Goal: Task Accomplishment & Management: Use online tool/utility

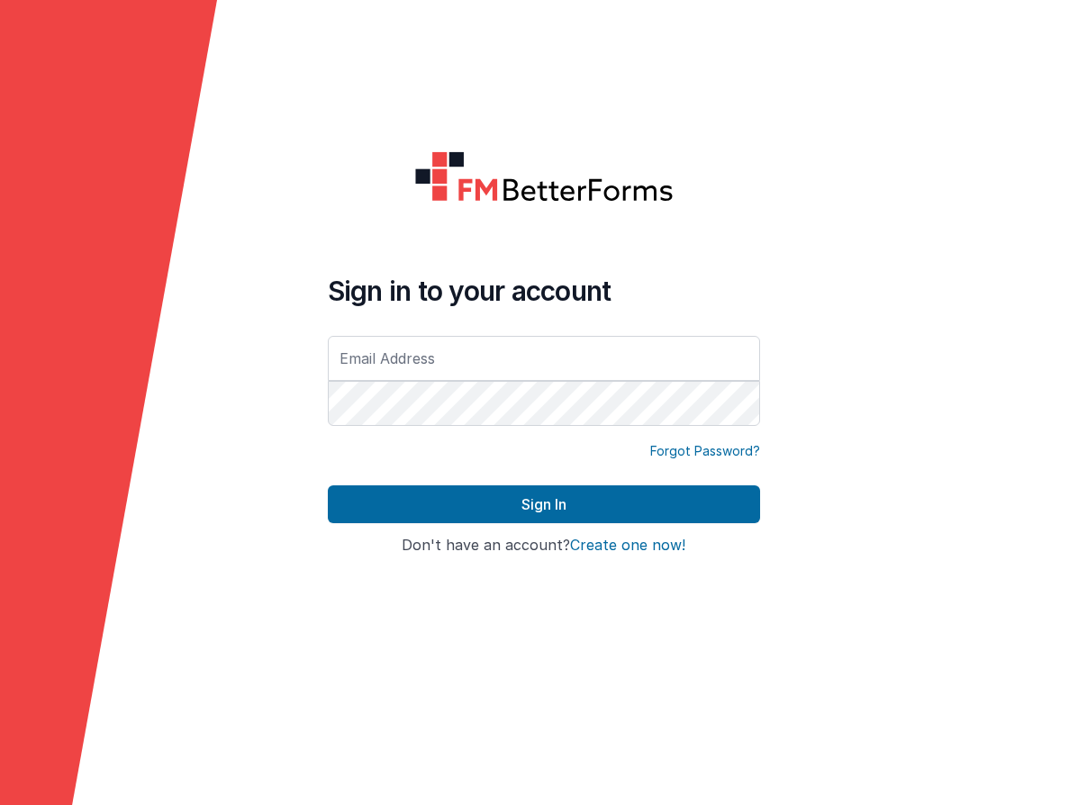
type input "[EMAIL_ADDRESS][DOMAIN_NAME]"
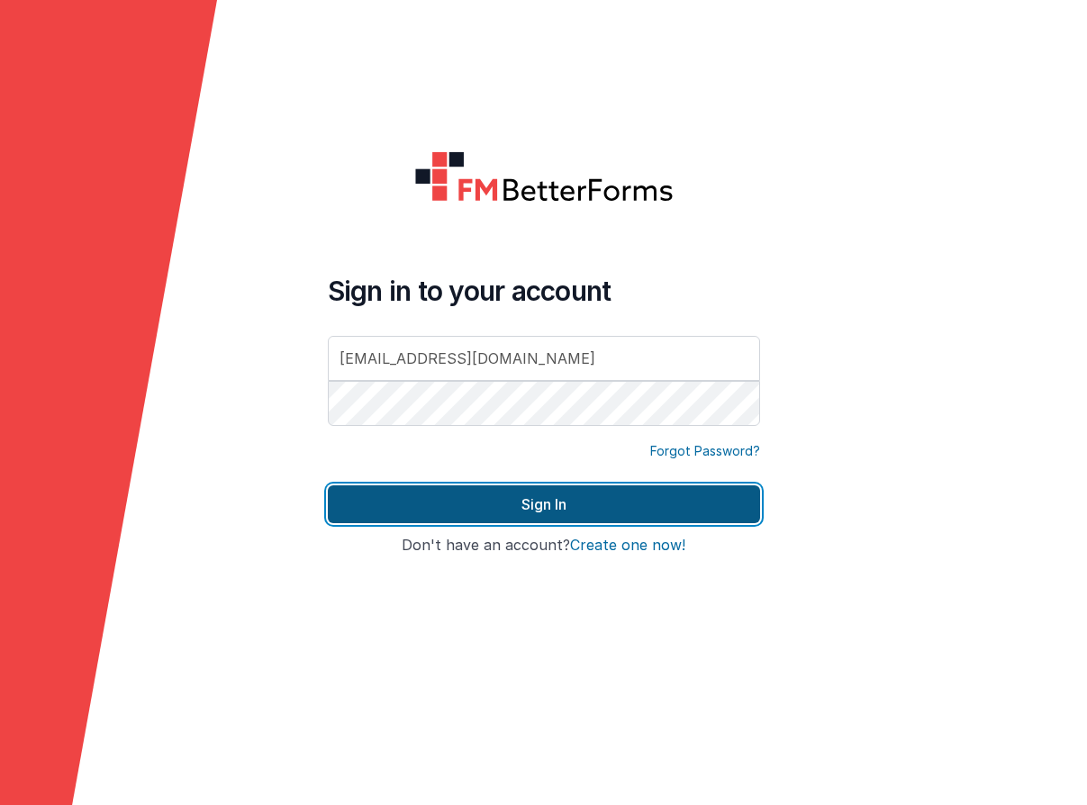
click at [660, 501] on button "Sign In" at bounding box center [544, 504] width 432 height 38
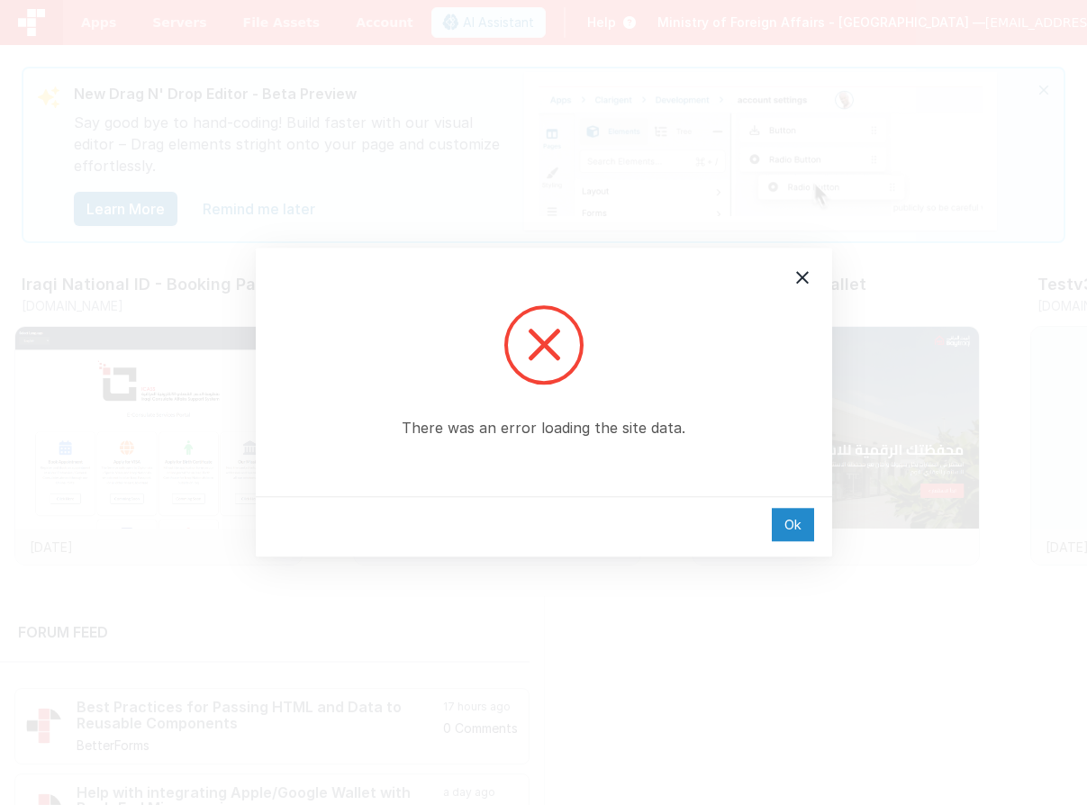
click at [794, 520] on div "Ok" at bounding box center [793, 524] width 42 height 33
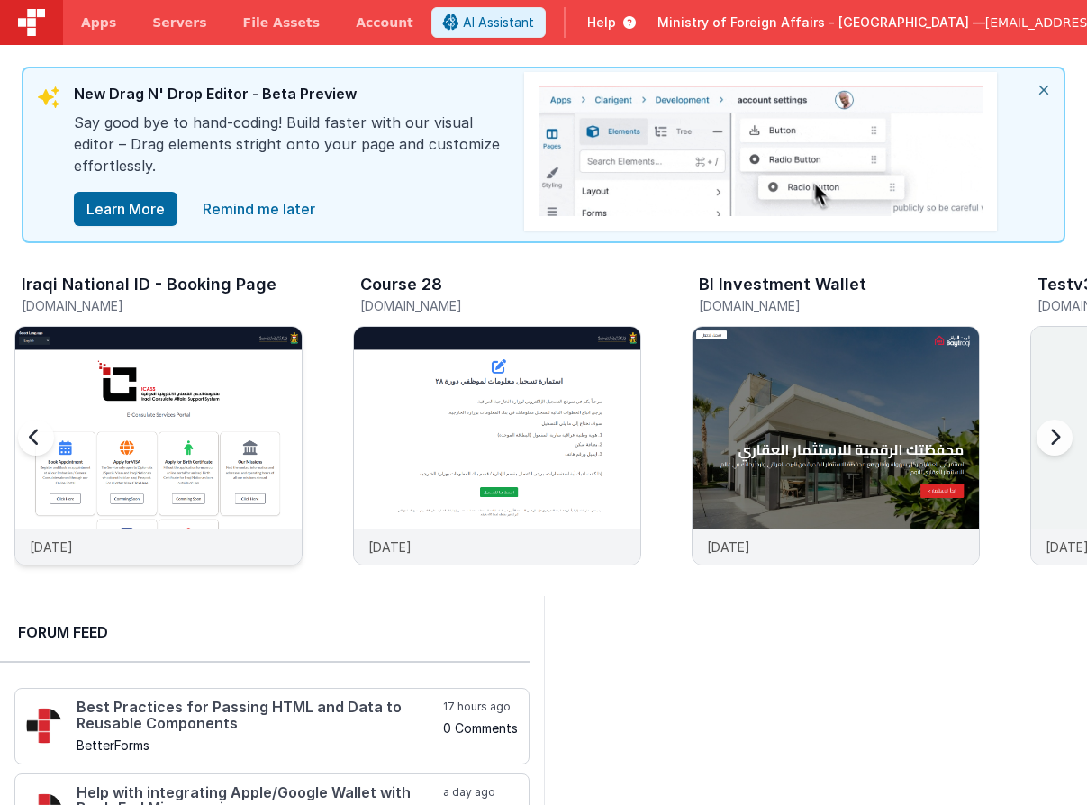
click at [258, 413] on img at bounding box center [158, 470] width 286 height 286
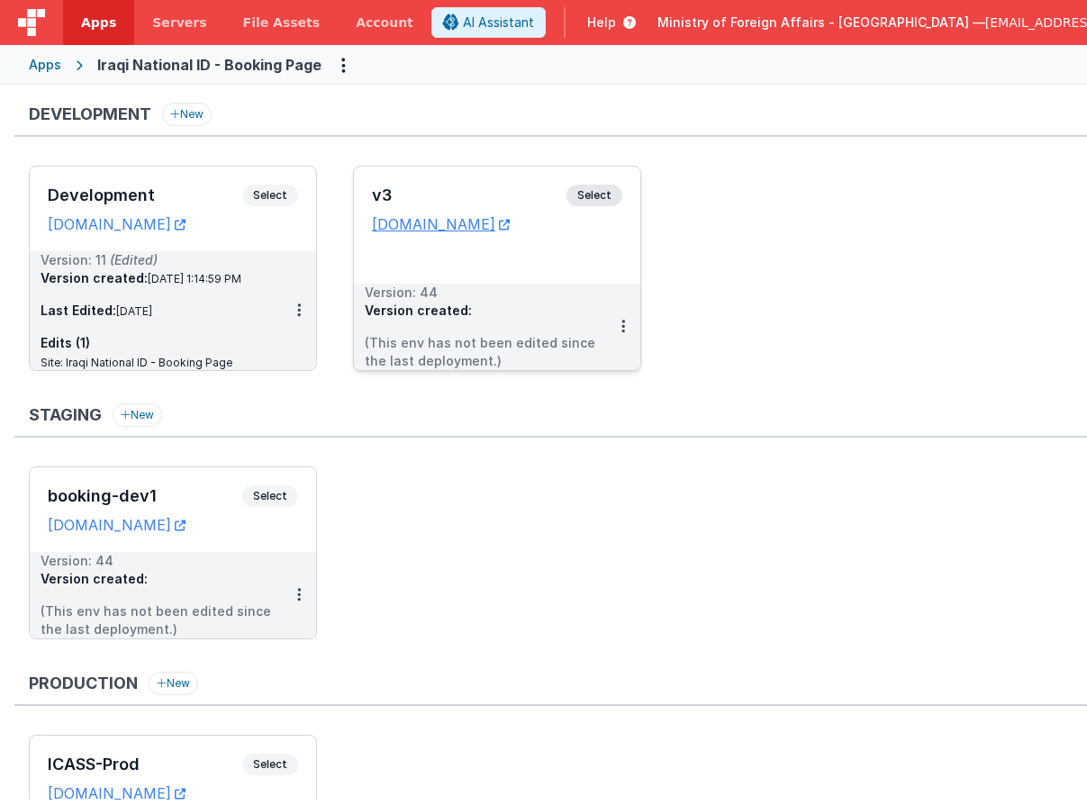
click at [594, 200] on span "Select" at bounding box center [594, 196] width 56 height 22
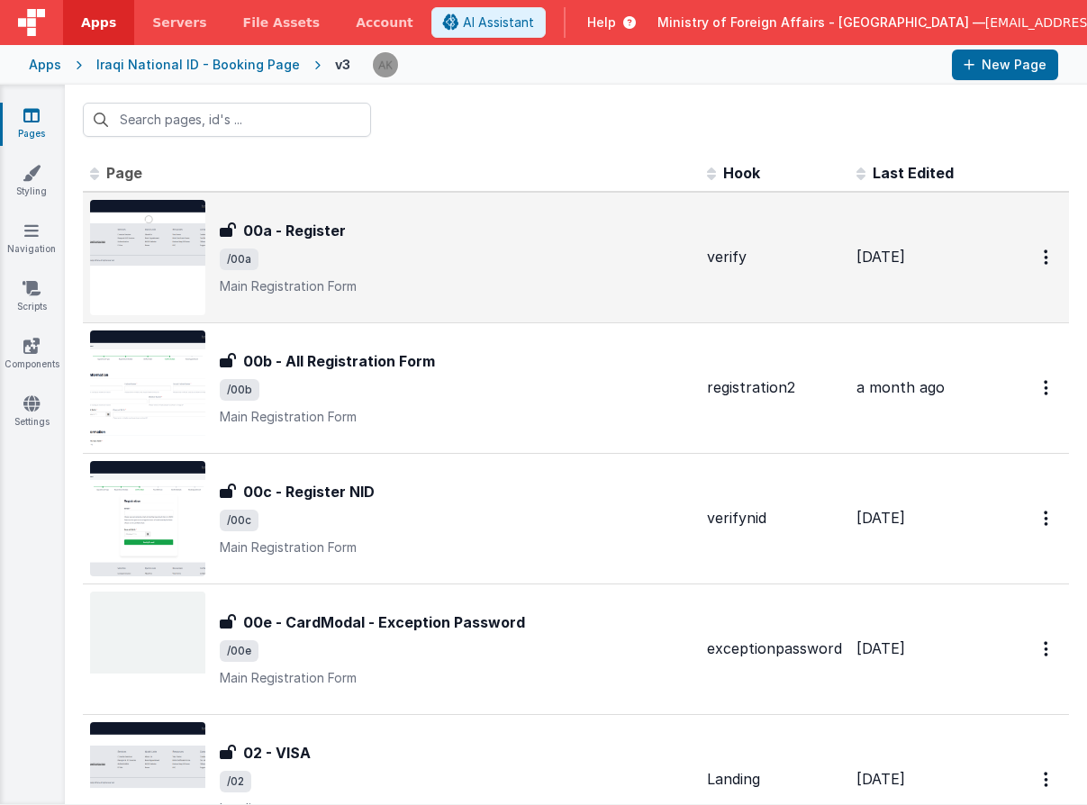
click at [151, 257] on img at bounding box center [147, 257] width 115 height 115
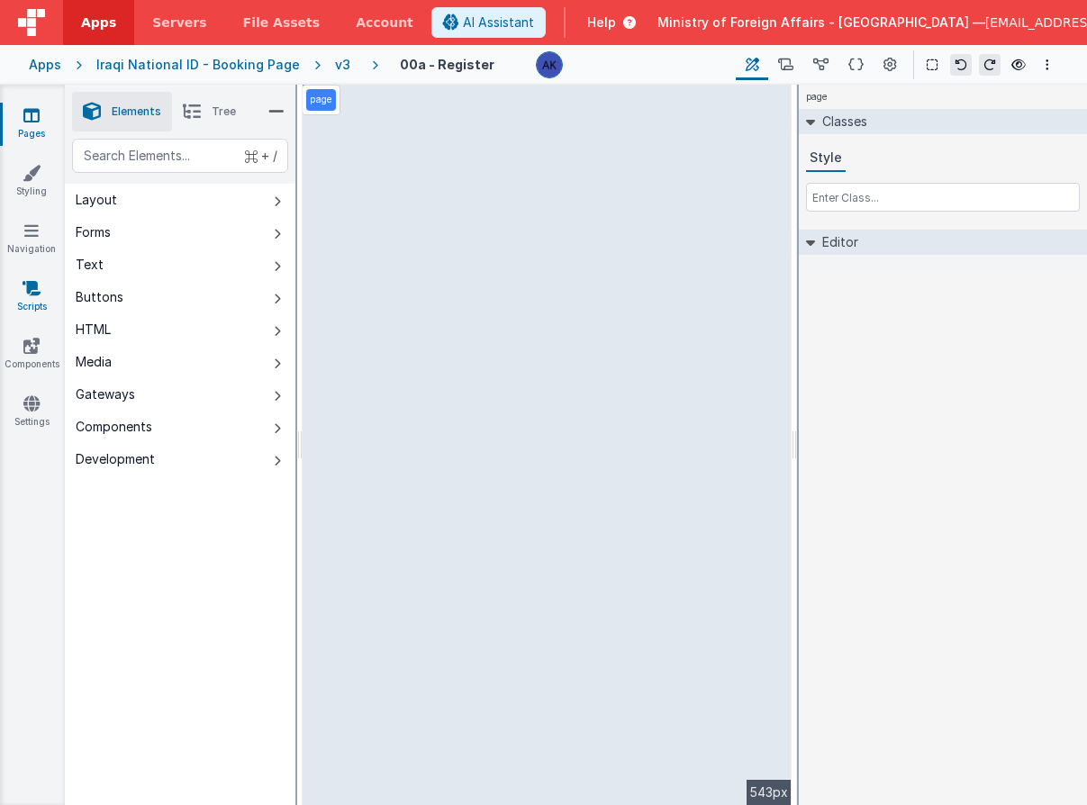
click at [39, 283] on icon at bounding box center [32, 288] width 18 height 18
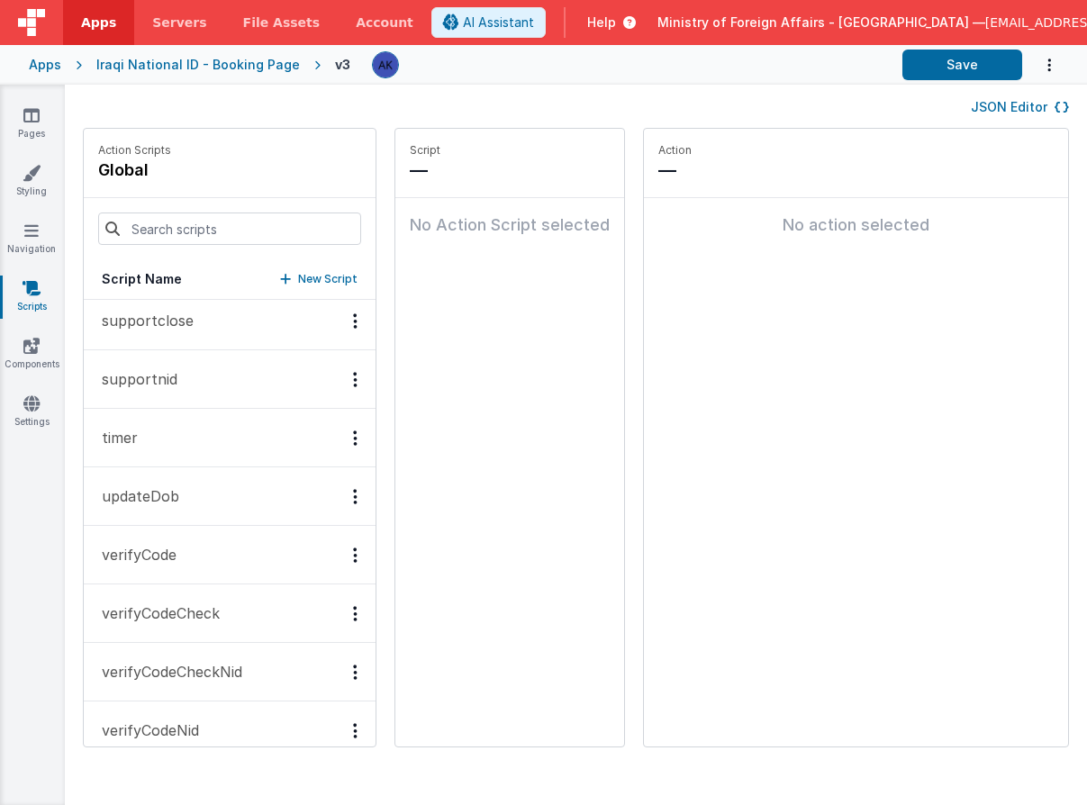
scroll to position [797, 0]
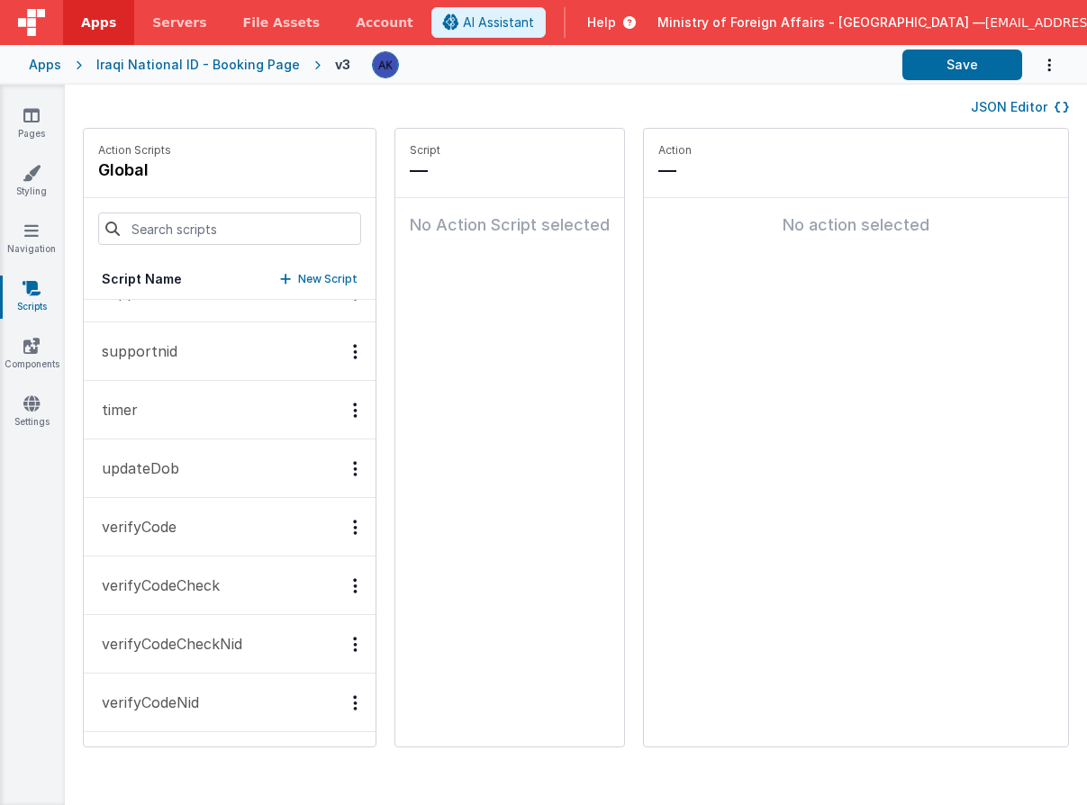
click at [194, 408] on button "timer" at bounding box center [230, 410] width 292 height 59
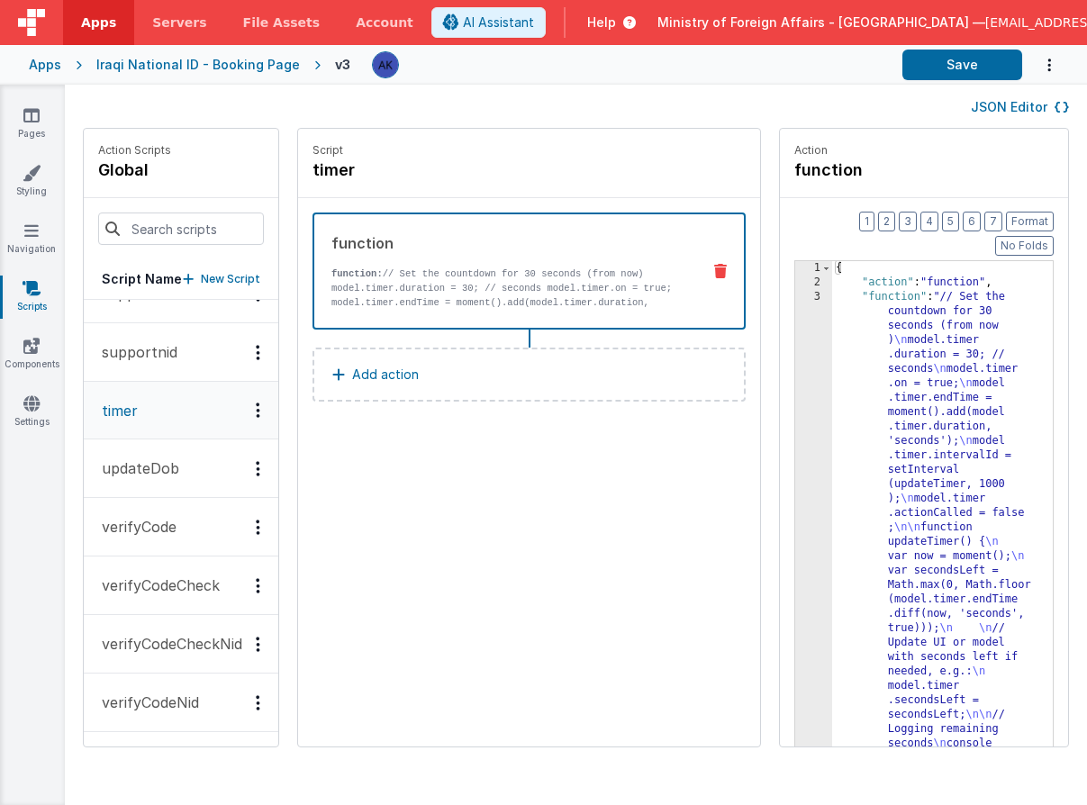
scroll to position [796, 0]
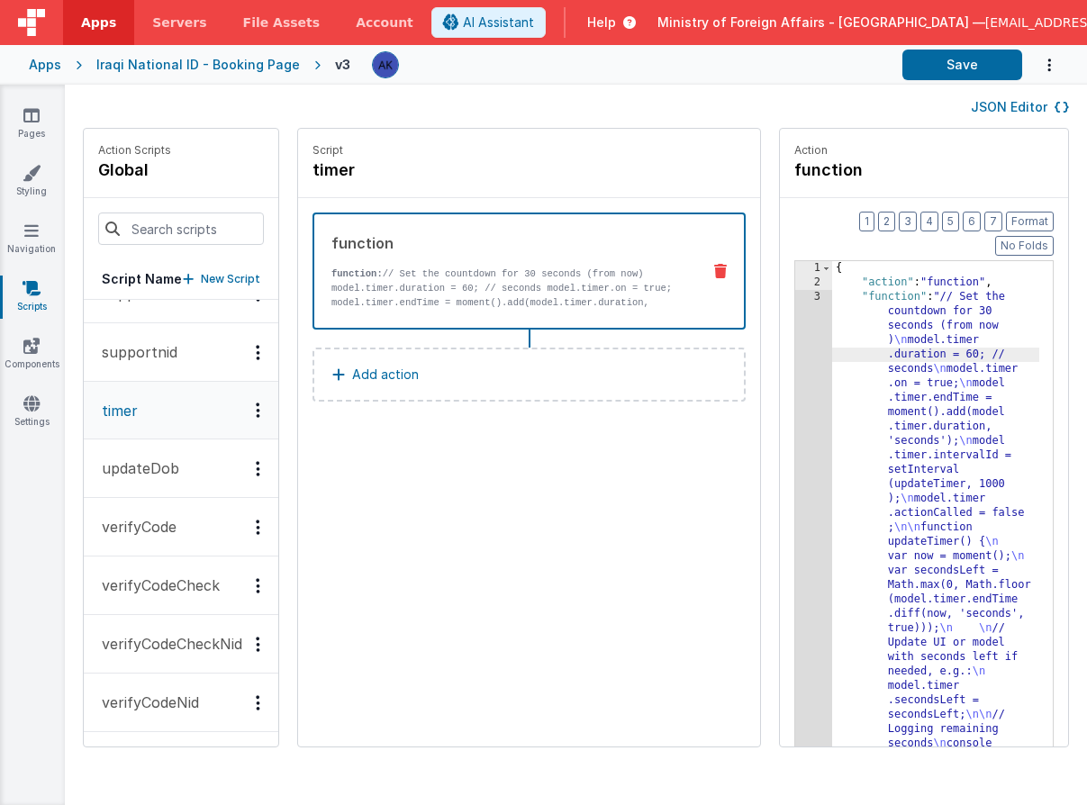
scroll to position [112, 0]
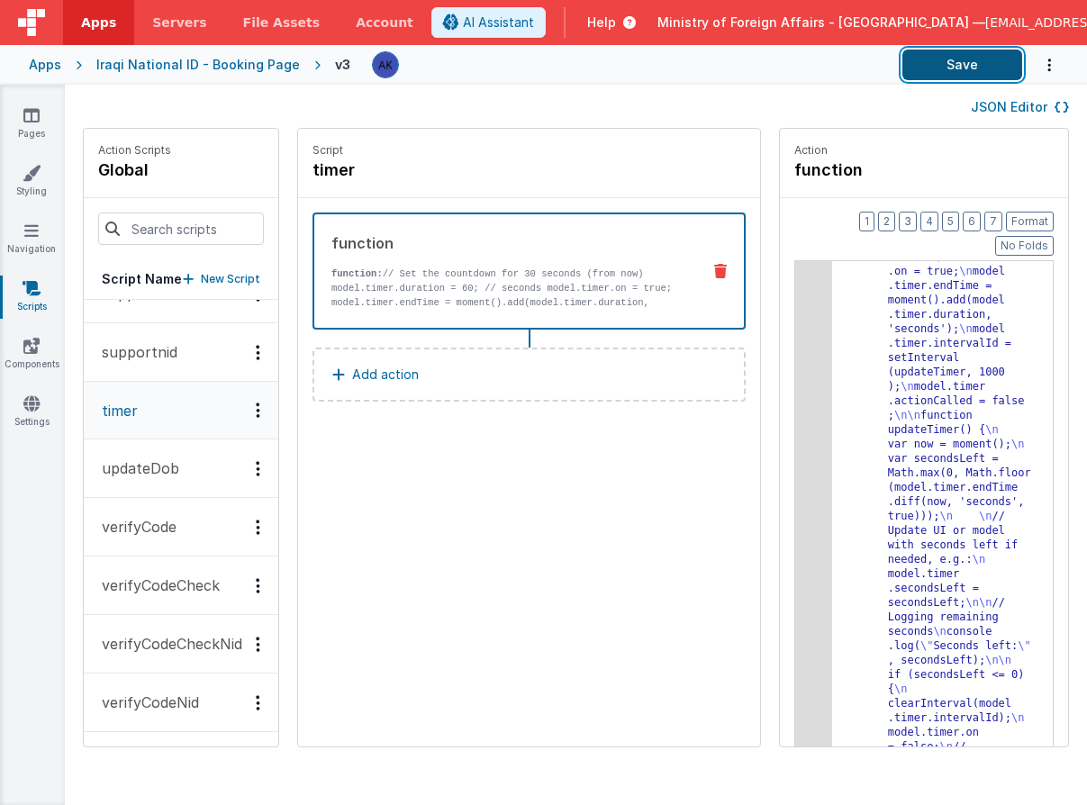
click at [950, 63] on button "Save" at bounding box center [962, 65] width 120 height 31
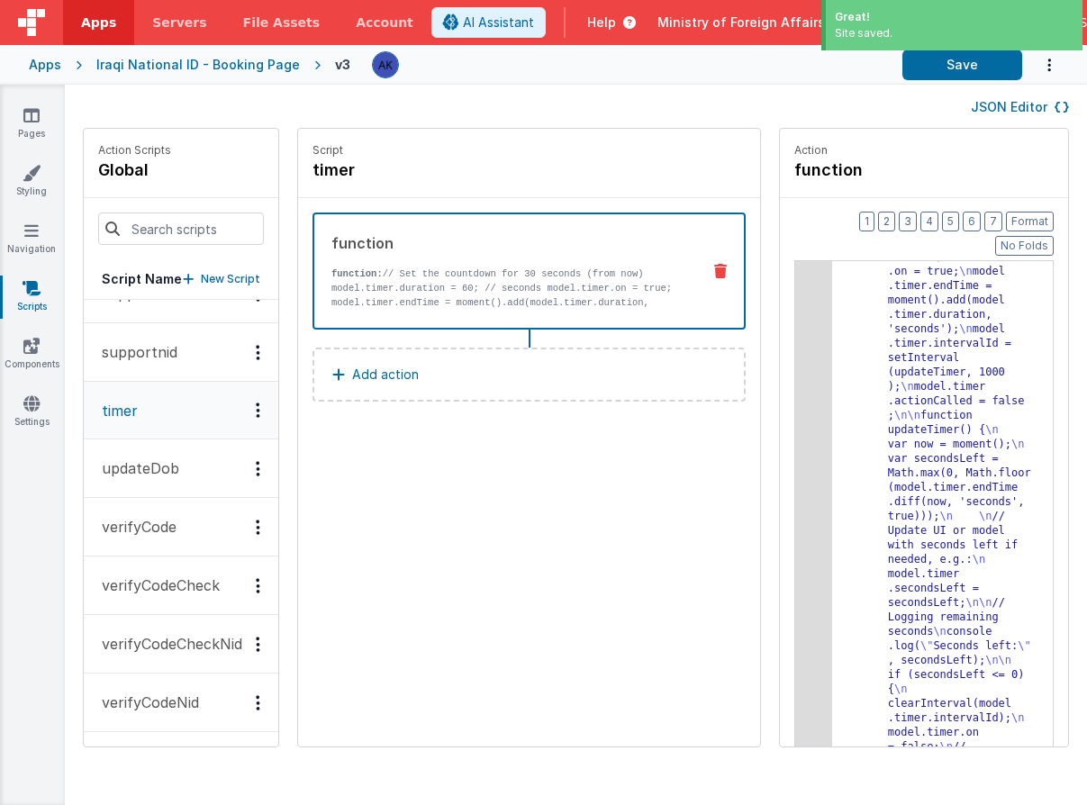
click at [220, 67] on div "Iraqi National ID - Booking Page" at bounding box center [197, 65] width 203 height 18
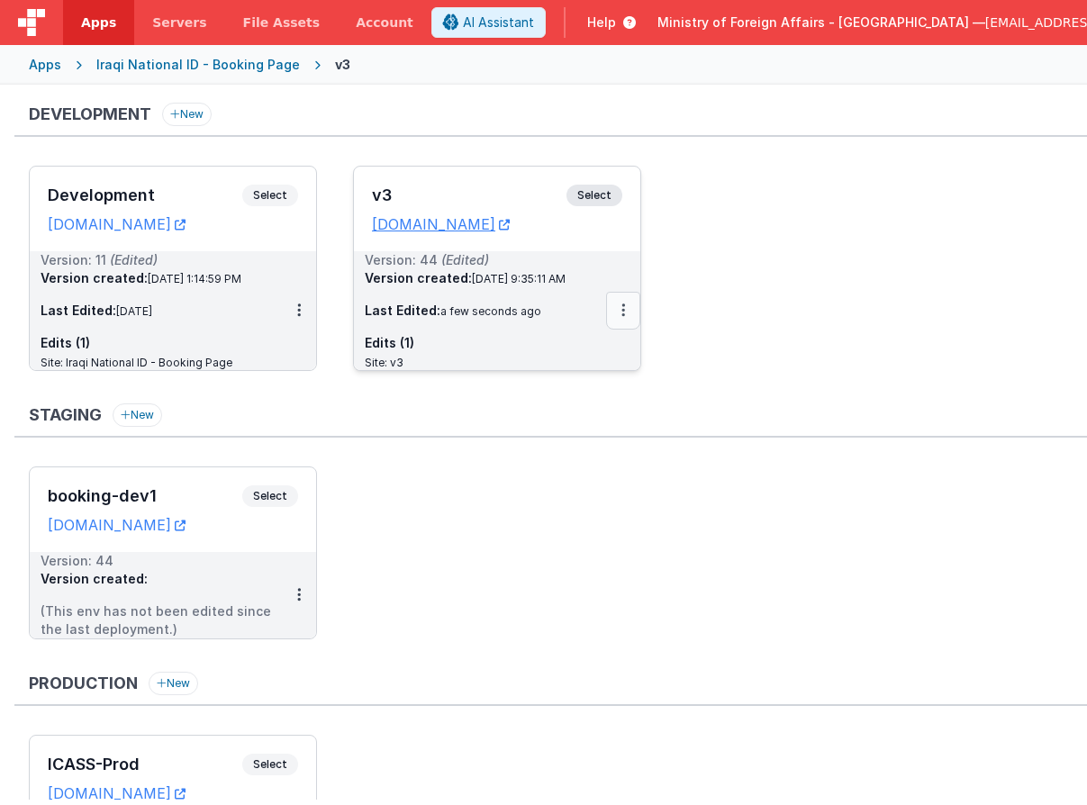
click at [623, 310] on icon at bounding box center [623, 310] width 4 height 1
click at [600, 381] on link "Deploy..." at bounding box center [561, 383] width 158 height 32
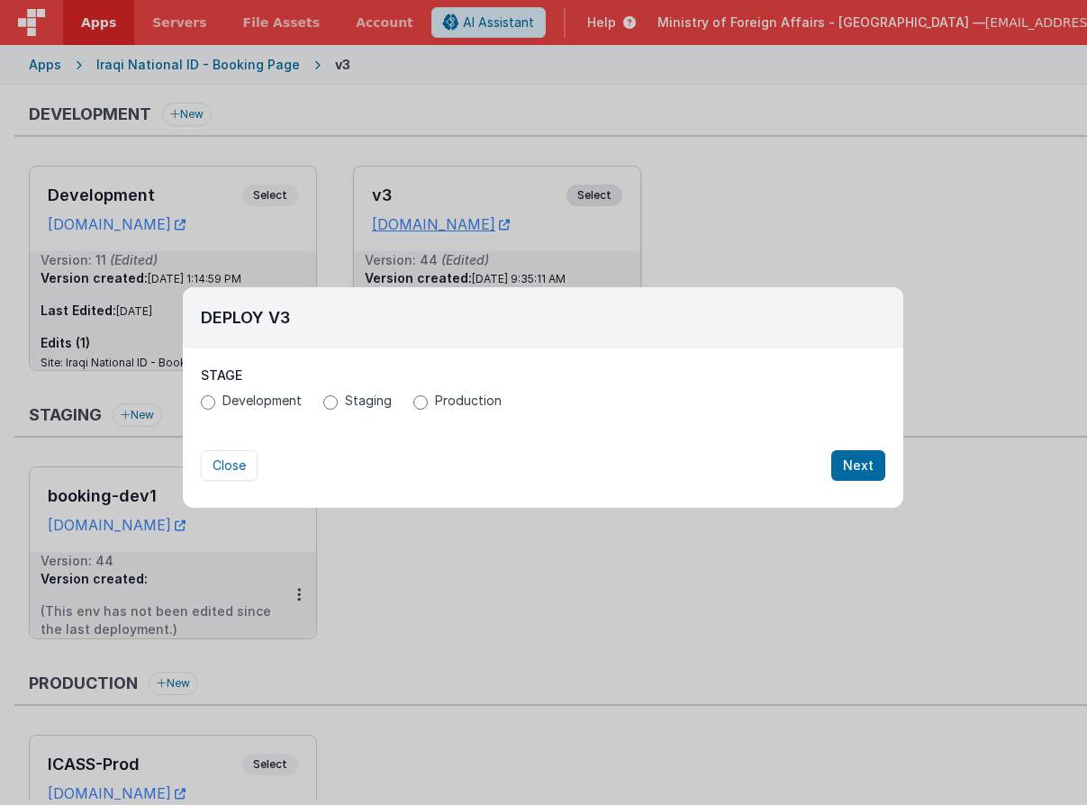
click at [426, 396] on label "Production" at bounding box center [457, 401] width 88 height 18
click at [426, 396] on input "Production" at bounding box center [420, 402] width 14 height 14
radio input "true"
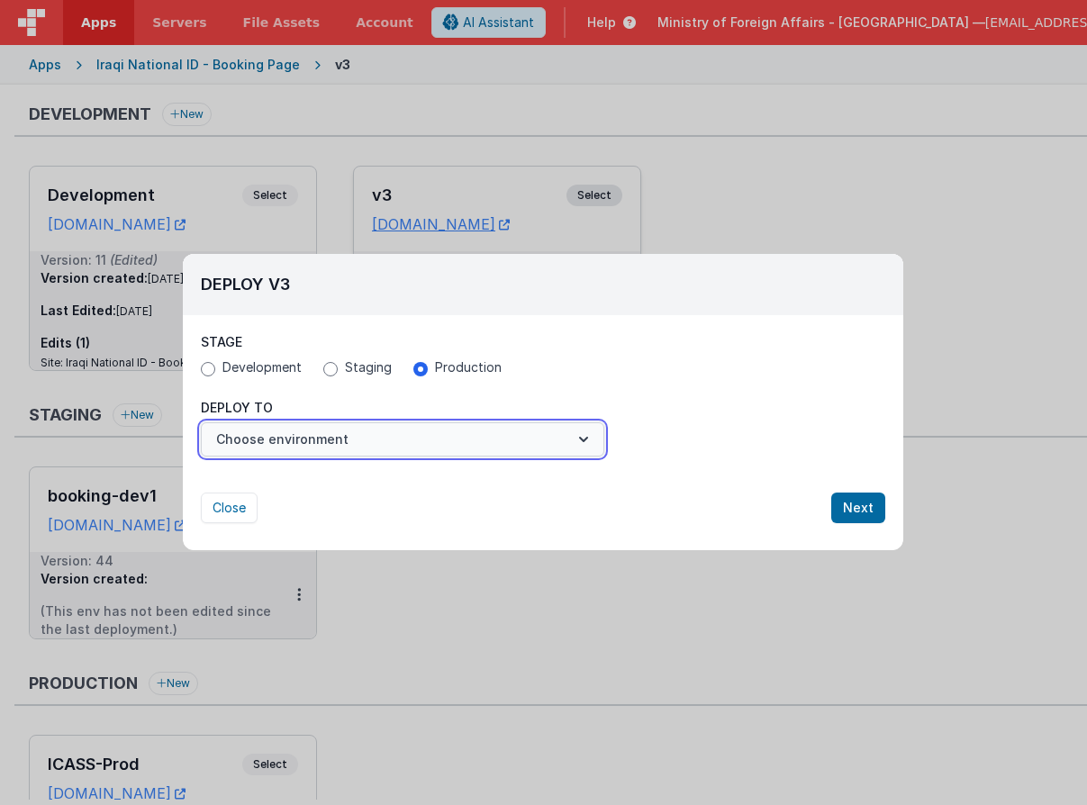
click at [411, 438] on button "Choose environment" at bounding box center [402, 439] width 403 height 34
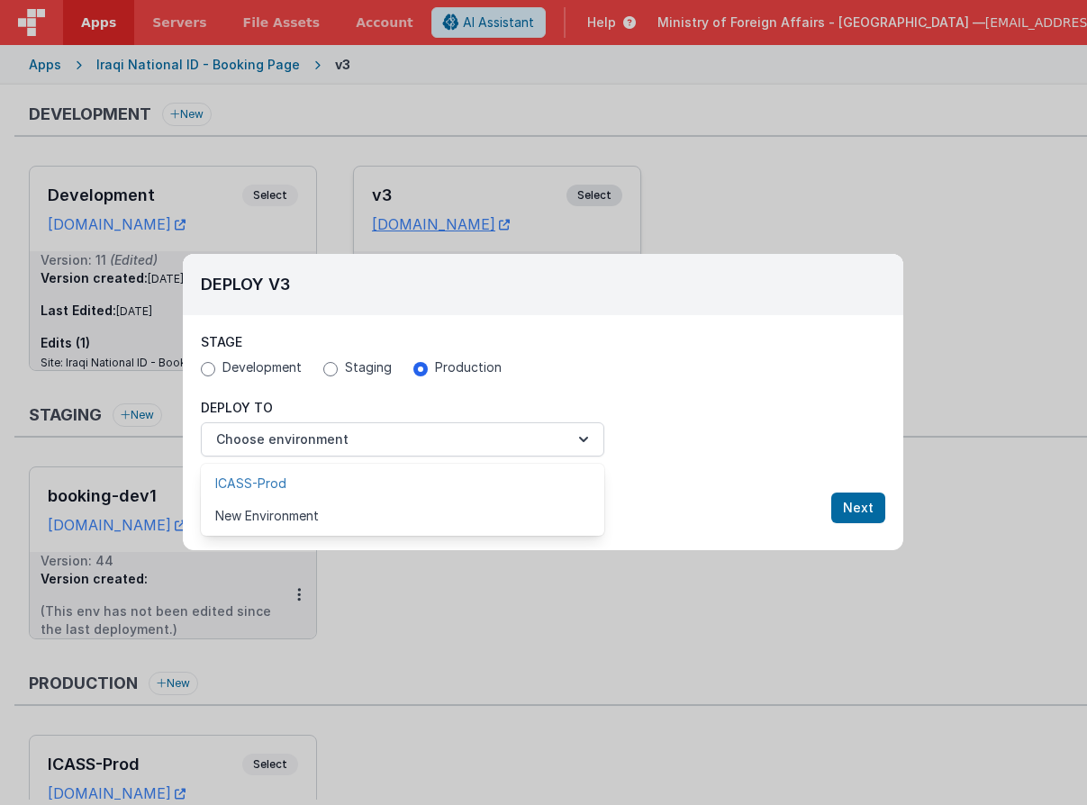
click at [398, 475] on link "ICASS-Prod" at bounding box center [402, 483] width 403 height 32
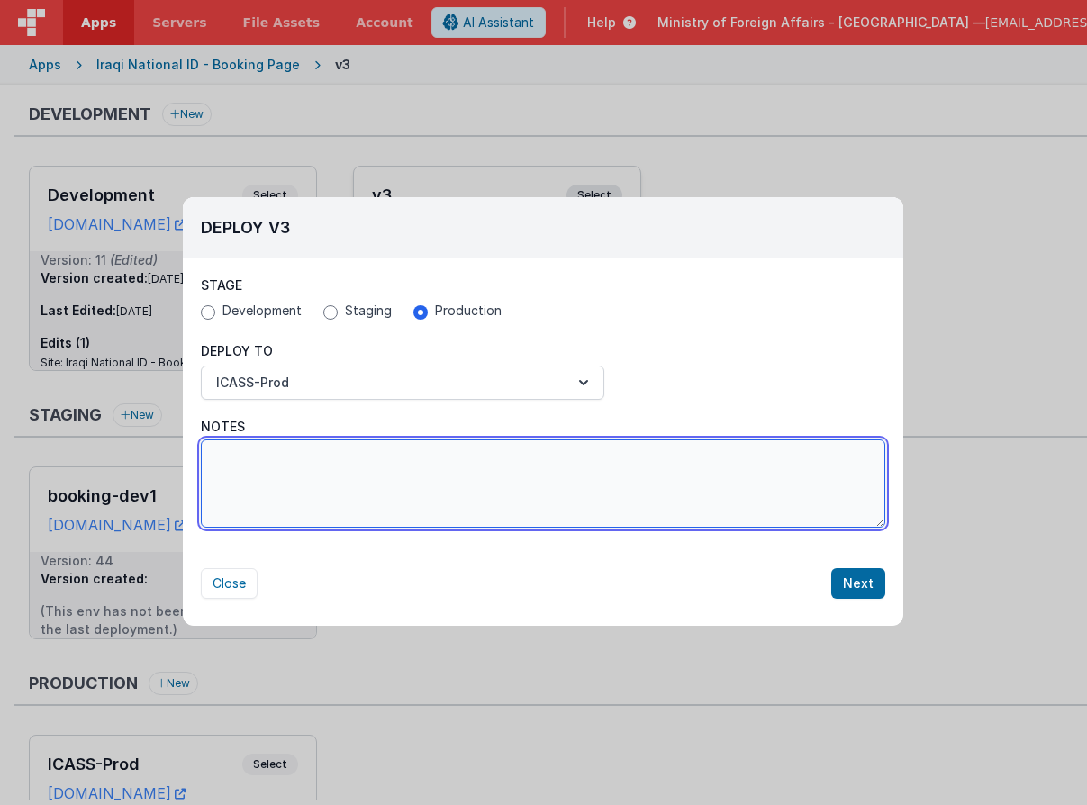
click at [682, 498] on textarea "Notes" at bounding box center [543, 483] width 684 height 88
type textarea "fixed to 60 seconds timer"
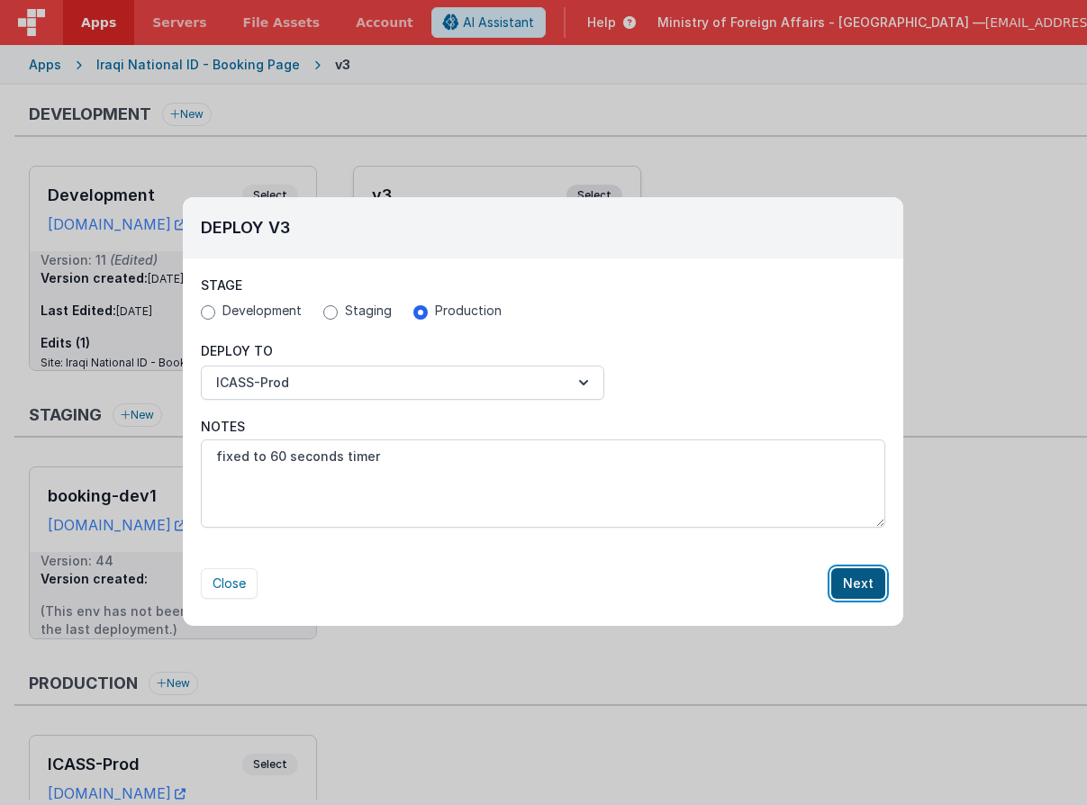
click at [836, 582] on button "Next" at bounding box center [858, 583] width 54 height 31
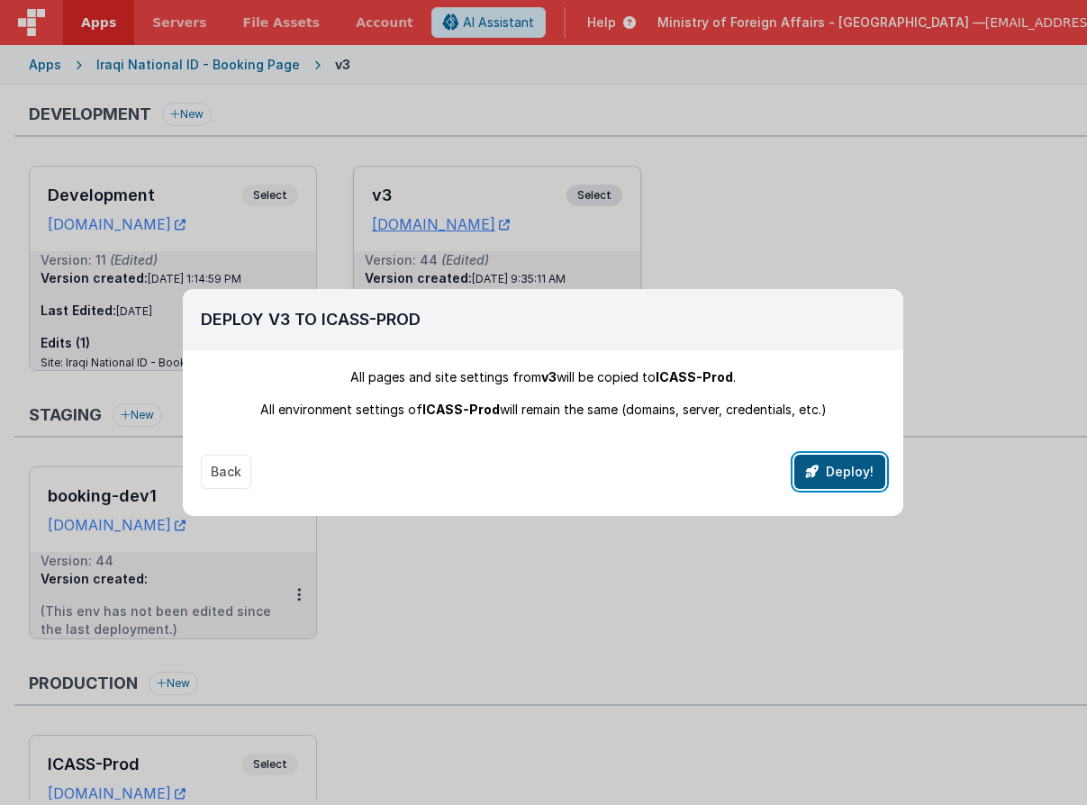
click at [857, 473] on button "Deploy!" at bounding box center [839, 472] width 91 height 34
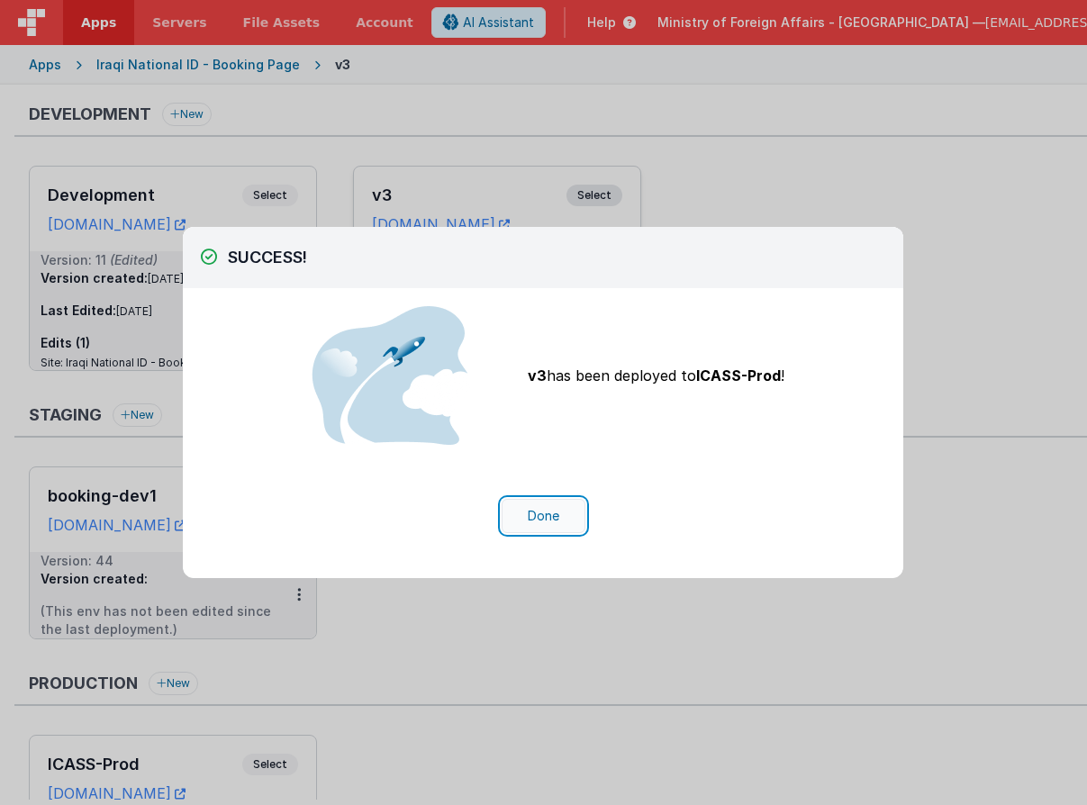
click at [529, 511] on button "Done" at bounding box center [544, 516] width 84 height 34
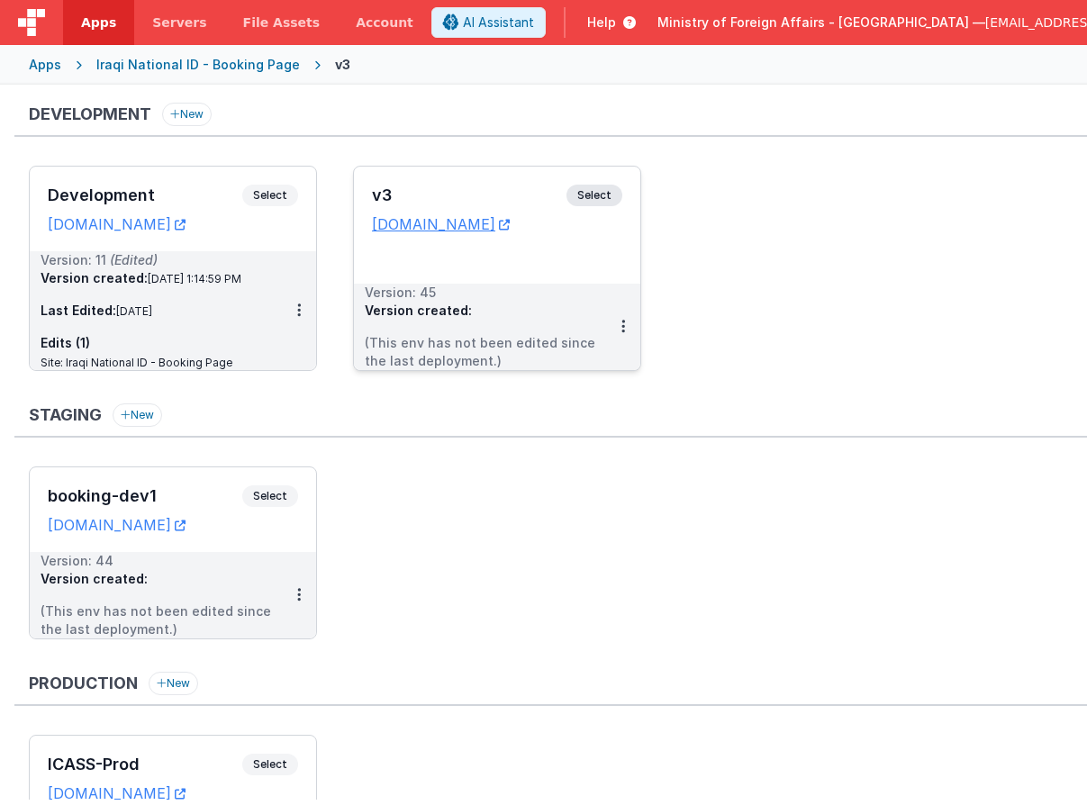
click at [599, 442] on div "Staging New booking-dev1 Select URLs [DOMAIN_NAME] Version: 44 Version created:…" at bounding box center [550, 530] width 1072 height 254
